Goal: Information Seeking & Learning: Learn about a topic

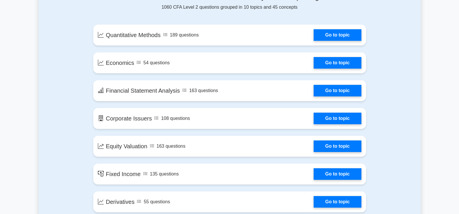
scroll to position [347, 0]
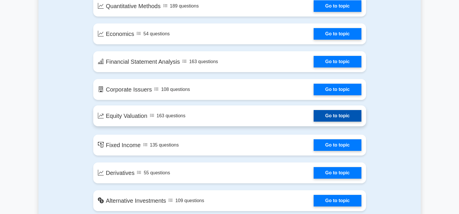
click at [332, 116] on link "Go to topic" at bounding box center [336, 116] width 47 height 12
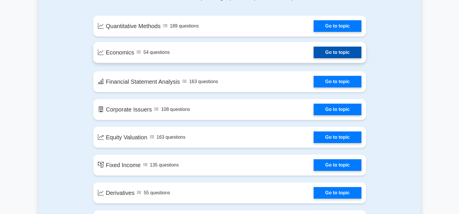
scroll to position [318, 0]
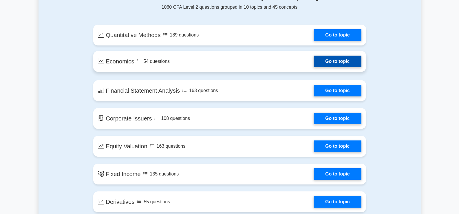
click at [323, 63] on link "Go to topic" at bounding box center [336, 62] width 47 height 12
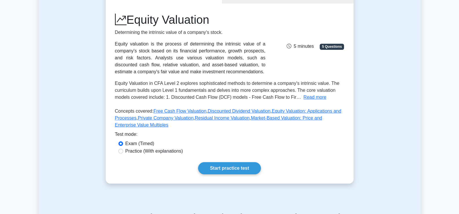
scroll to position [87, 0]
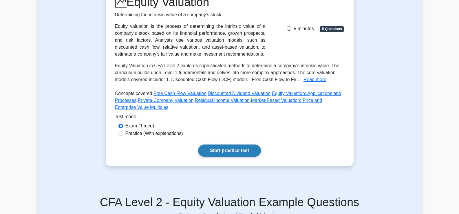
click at [220, 152] on link "Start practice test" at bounding box center [229, 150] width 63 height 12
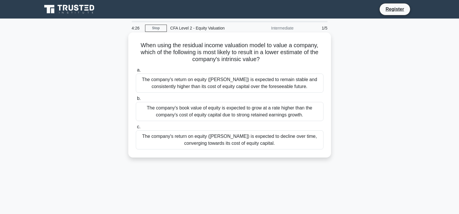
click at [156, 113] on div "The company's book value of equity is expected to grow at a rate higher than th…" at bounding box center [229, 111] width 187 height 19
click at [136, 100] on input "b. The company's book value of equity is expected to grow at a rate higher than…" at bounding box center [136, 99] width 0 height 4
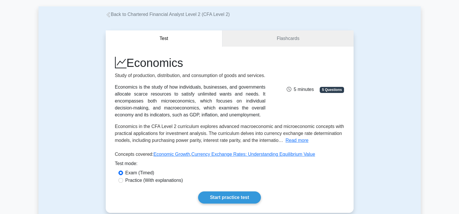
scroll to position [58, 0]
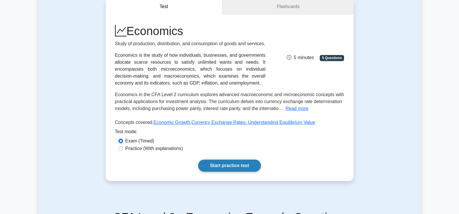
click at [207, 172] on link "Start practice test" at bounding box center [229, 165] width 63 height 12
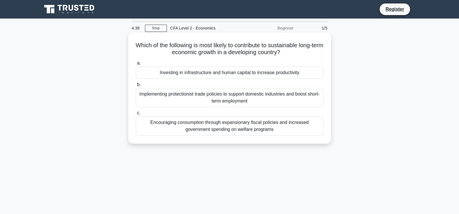
click at [231, 72] on div "Investing in infrastructure and human capital to increase productivity" at bounding box center [229, 73] width 187 height 12
click at [136, 65] on input "a. Investing in infrastructure and human capital to increase productivity" at bounding box center [136, 63] width 0 height 4
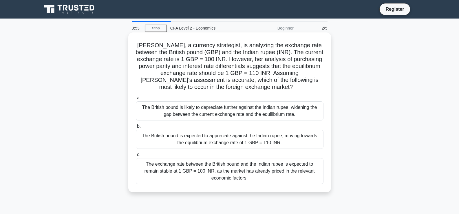
click at [229, 137] on div "The British pound is expected to appreciate against the Indian rupee, moving to…" at bounding box center [229, 139] width 187 height 19
click at [136, 128] on input "b. The British pound is expected to appreciate against the Indian rupee, moving…" at bounding box center [136, 126] width 0 height 4
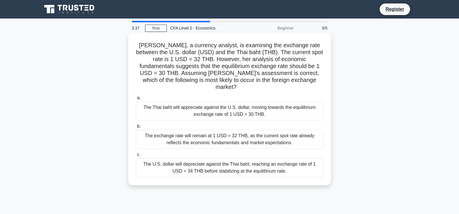
click at [275, 101] on div "The Thai baht will appreciate against the U.S. dollar, moving towards the equil…" at bounding box center [229, 110] width 187 height 19
click at [136, 100] on input "a. The Thai baht will appreciate against the U.S. dollar, moving towards the eq…" at bounding box center [136, 98] width 0 height 4
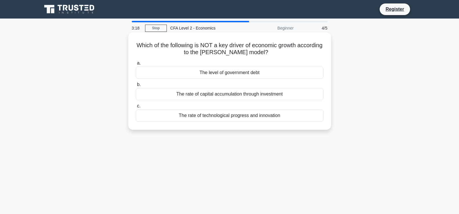
click at [283, 74] on div "The level of government debt" at bounding box center [229, 73] width 187 height 12
click at [136, 65] on input "a. The level of government debt" at bounding box center [136, 63] width 0 height 4
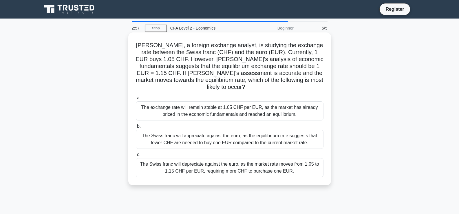
click at [158, 160] on div "The Swiss franc will depreciate against the euro, as the market rate moves from…" at bounding box center [229, 167] width 187 height 19
click at [136, 157] on input "c. The Swiss franc will depreciate against the euro, as the market rate moves f…" at bounding box center [136, 155] width 0 height 4
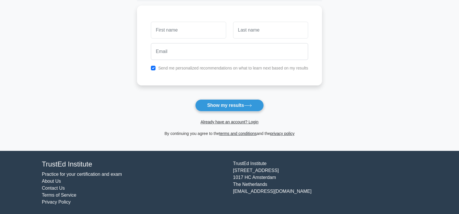
scroll to position [77, 0]
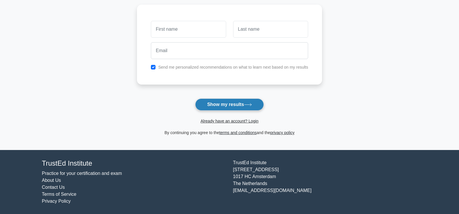
click at [241, 106] on button "Show my results" at bounding box center [229, 104] width 68 height 12
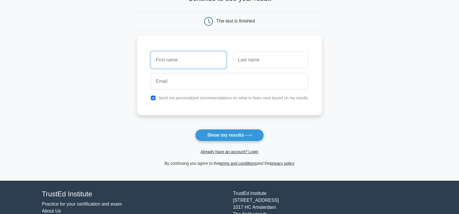
scroll to position [0, 0]
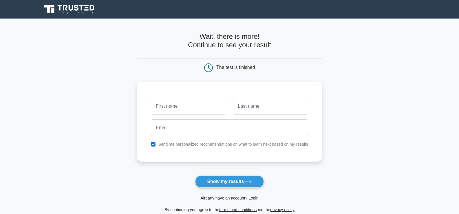
click at [122, 76] on main "Wait, there is more! Continue to see your result The test is finished and the" at bounding box center [229, 123] width 459 height 208
